Goal: Navigation & Orientation: Find specific page/section

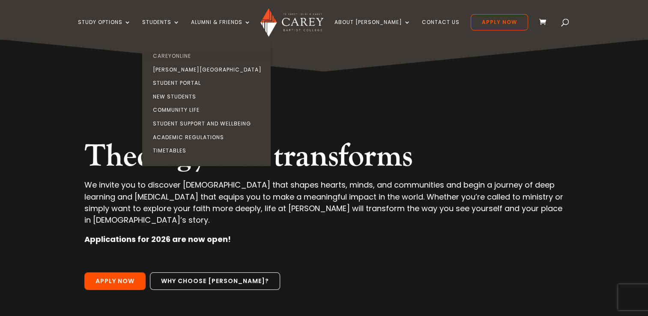
click at [179, 57] on link "CareyOnline" at bounding box center [208, 56] width 128 height 14
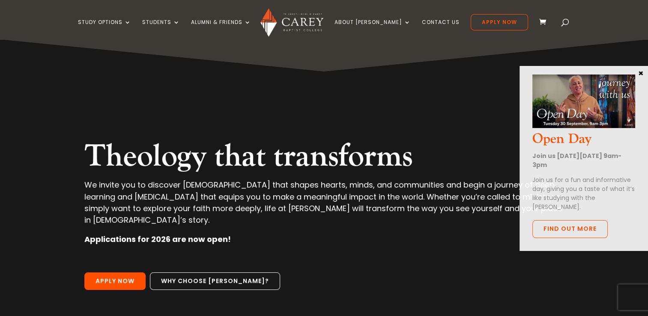
click at [639, 74] on button "×" at bounding box center [640, 73] width 9 height 8
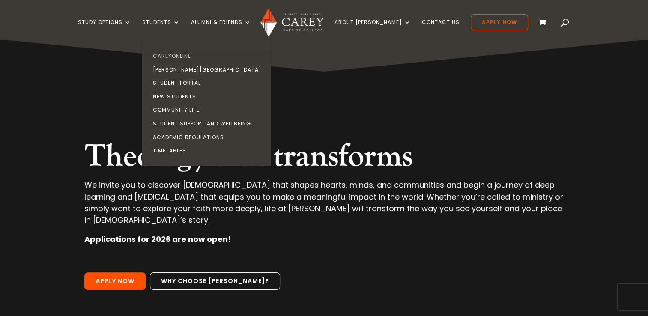
click at [171, 51] on link "CareyOnline" at bounding box center [208, 56] width 128 height 14
